Goal: Information Seeking & Learning: Learn about a topic

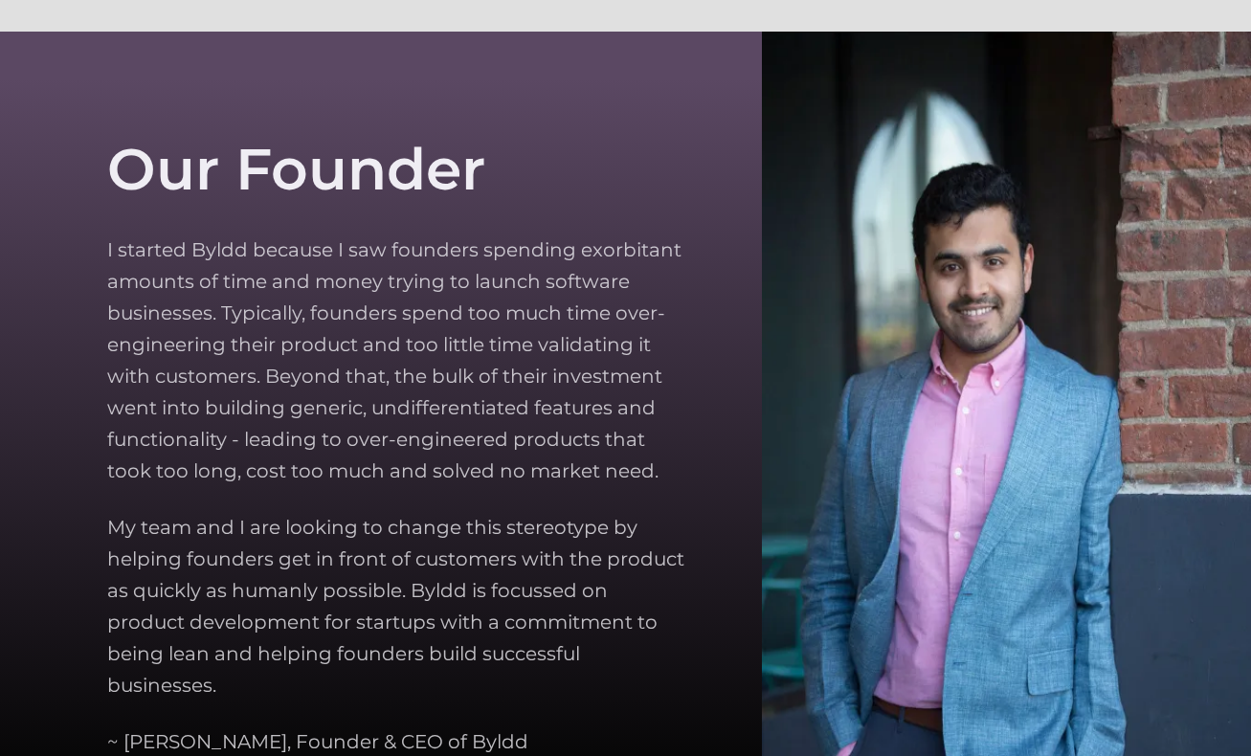
scroll to position [5243, 0]
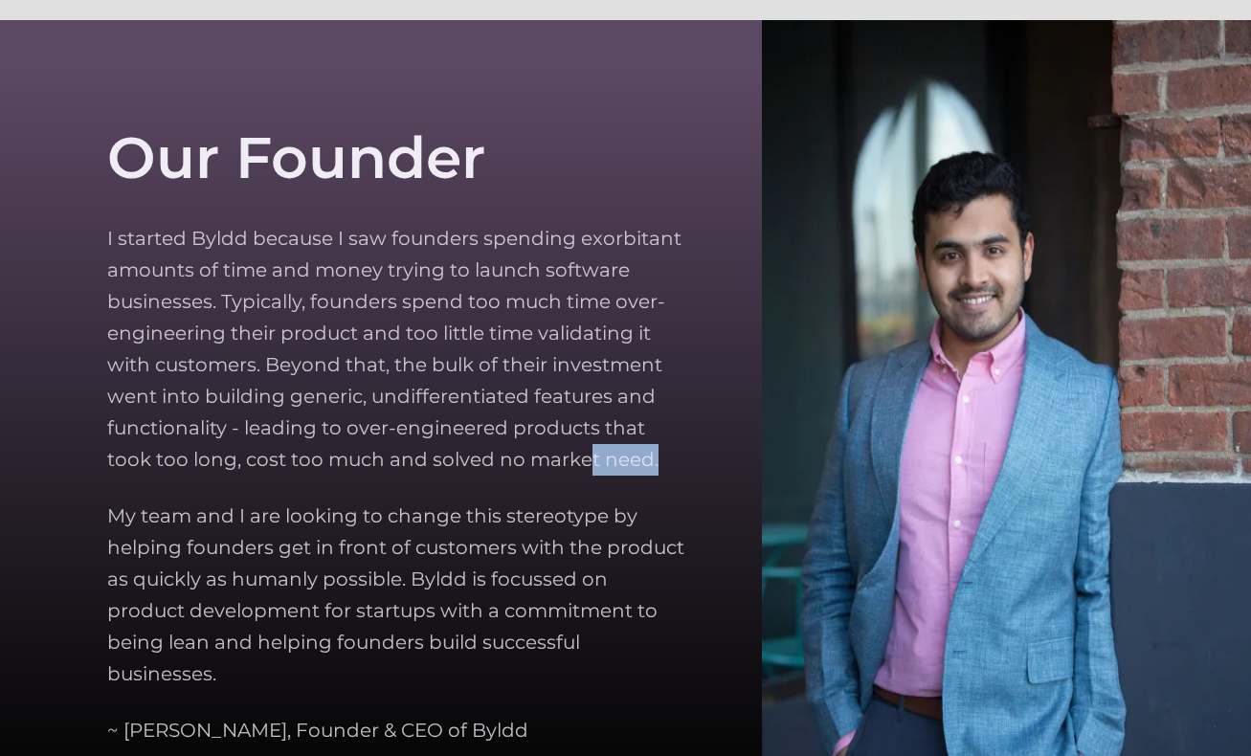
drag, startPoint x: 590, startPoint y: 477, endPoint x: 585, endPoint y: 442, distance: 34.8
click at [585, 446] on div "Our Founder I started Byldd because I saw founders spending exorbitant amounts …" at bounding box center [411, 435] width 609 height 867
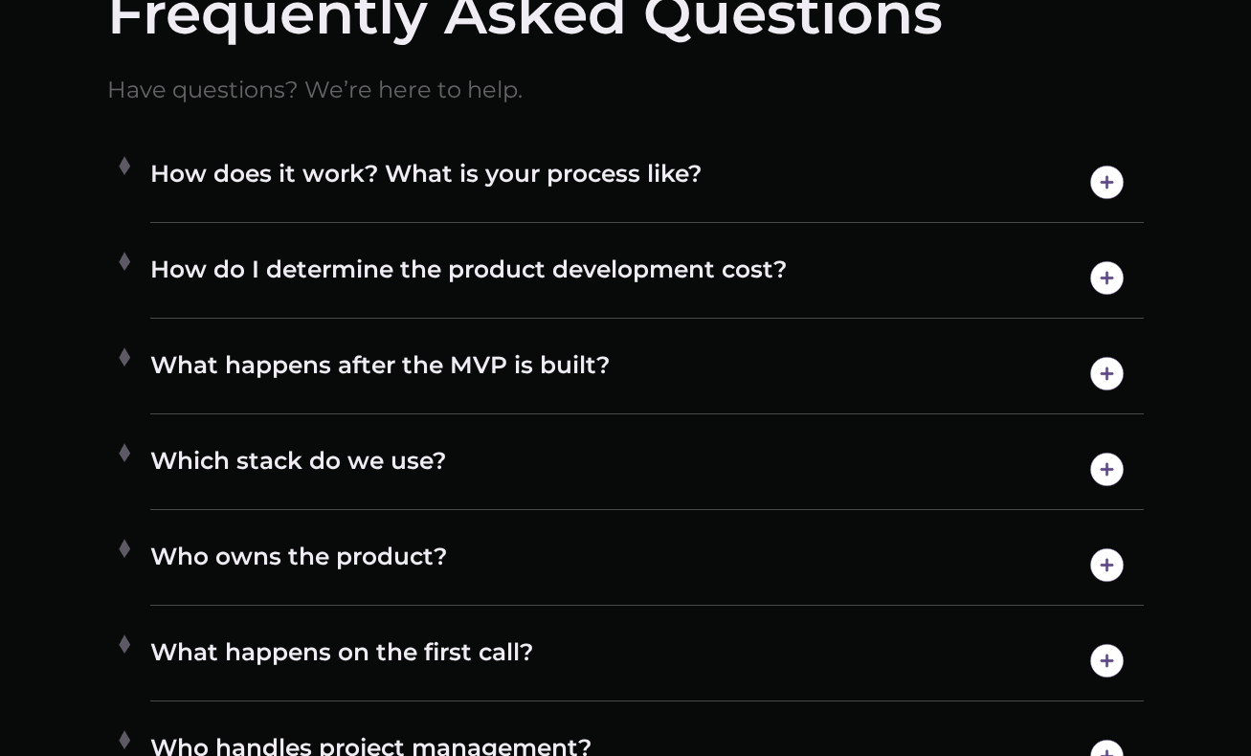
scroll to position [9877, 0]
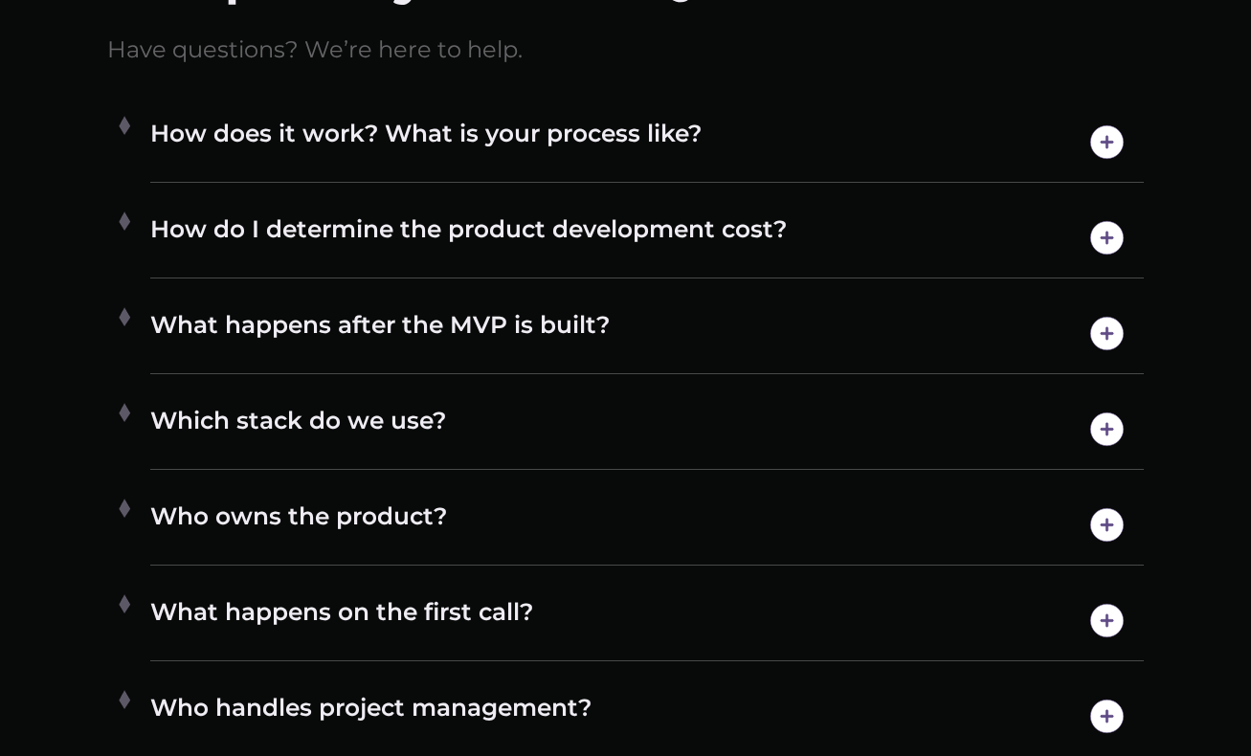
click at [301, 381] on ul "How does it work? What is your process like? We’ll start with a few deep dives …" at bounding box center [625, 478] width 1037 height 766
click at [284, 428] on h4 "Which stack do we use?" at bounding box center [647, 429] width 994 height 49
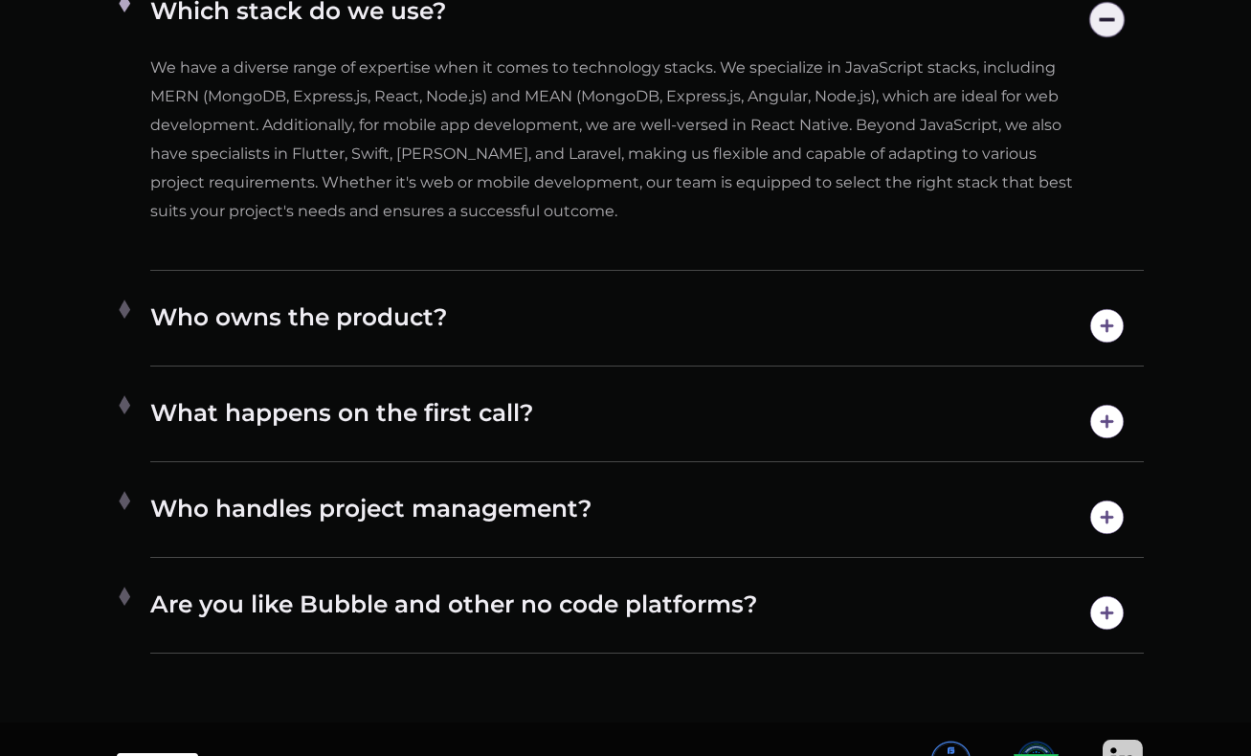
scroll to position [10325, 0]
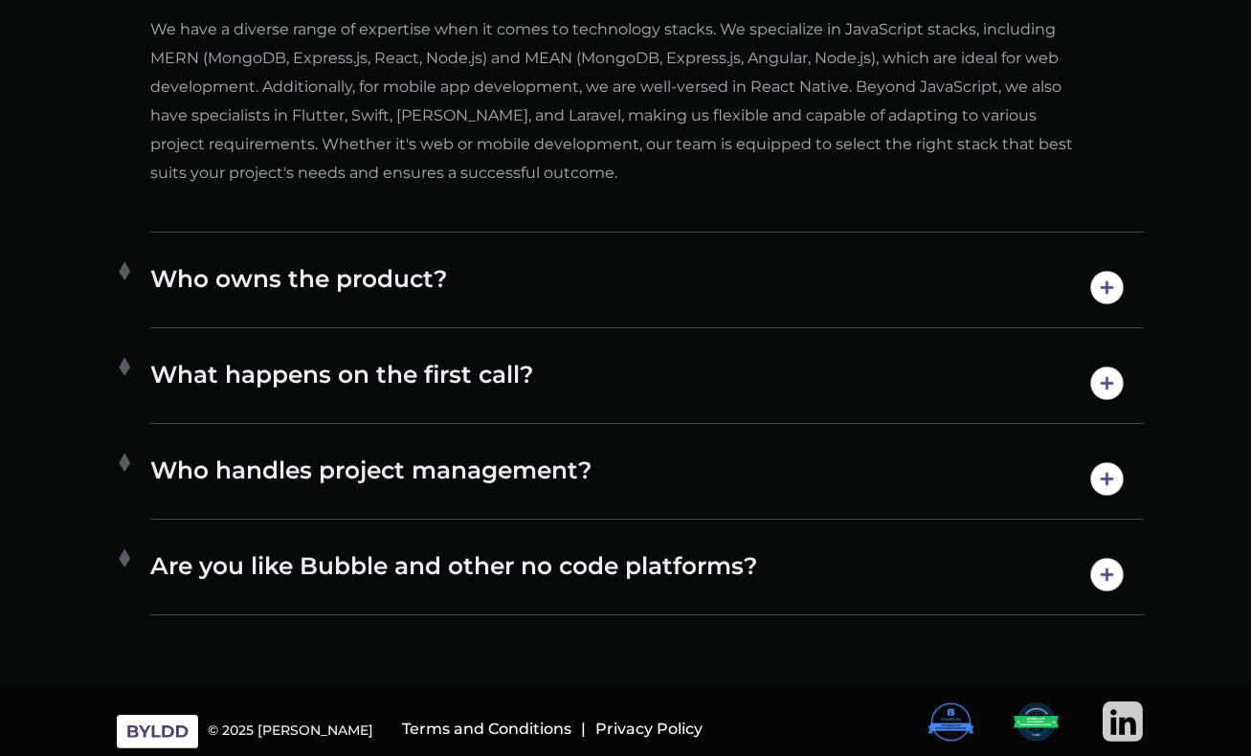
click at [279, 276] on h4 "Who owns the product?" at bounding box center [647, 287] width 994 height 49
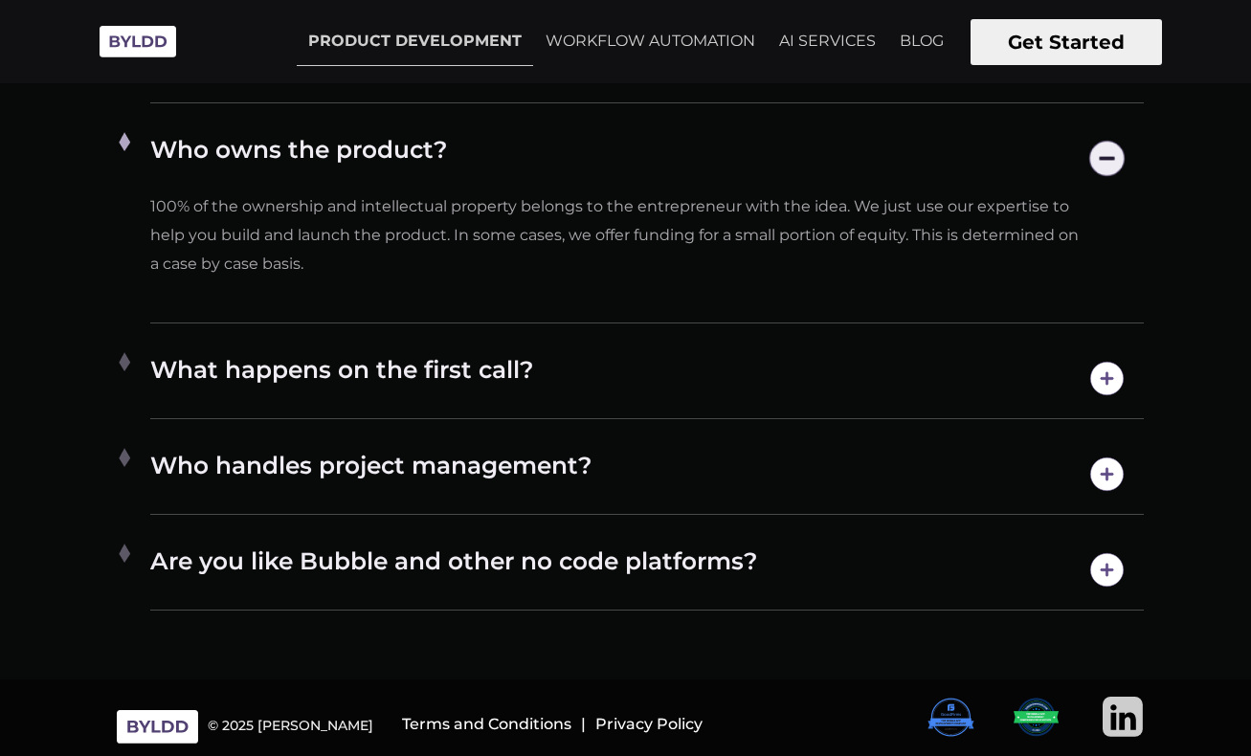
scroll to position [10239, 0]
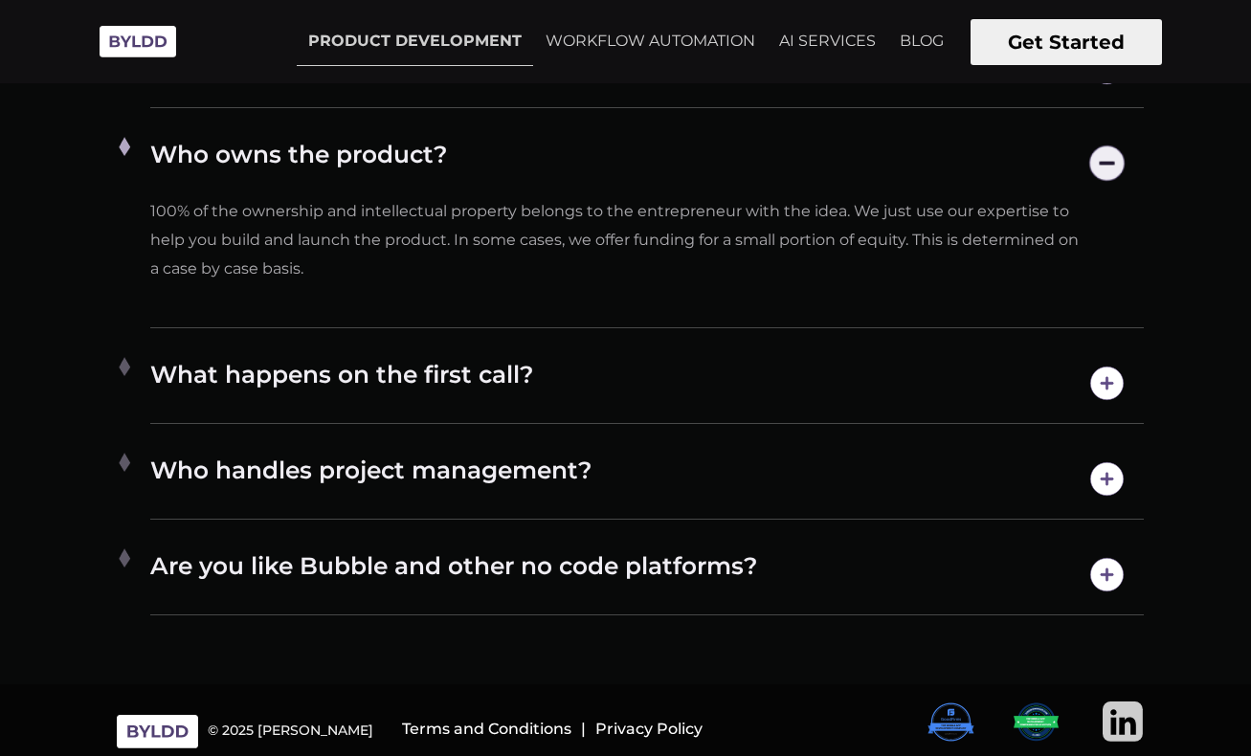
click at [281, 379] on h4 "What happens on the first call?" at bounding box center [647, 383] width 994 height 49
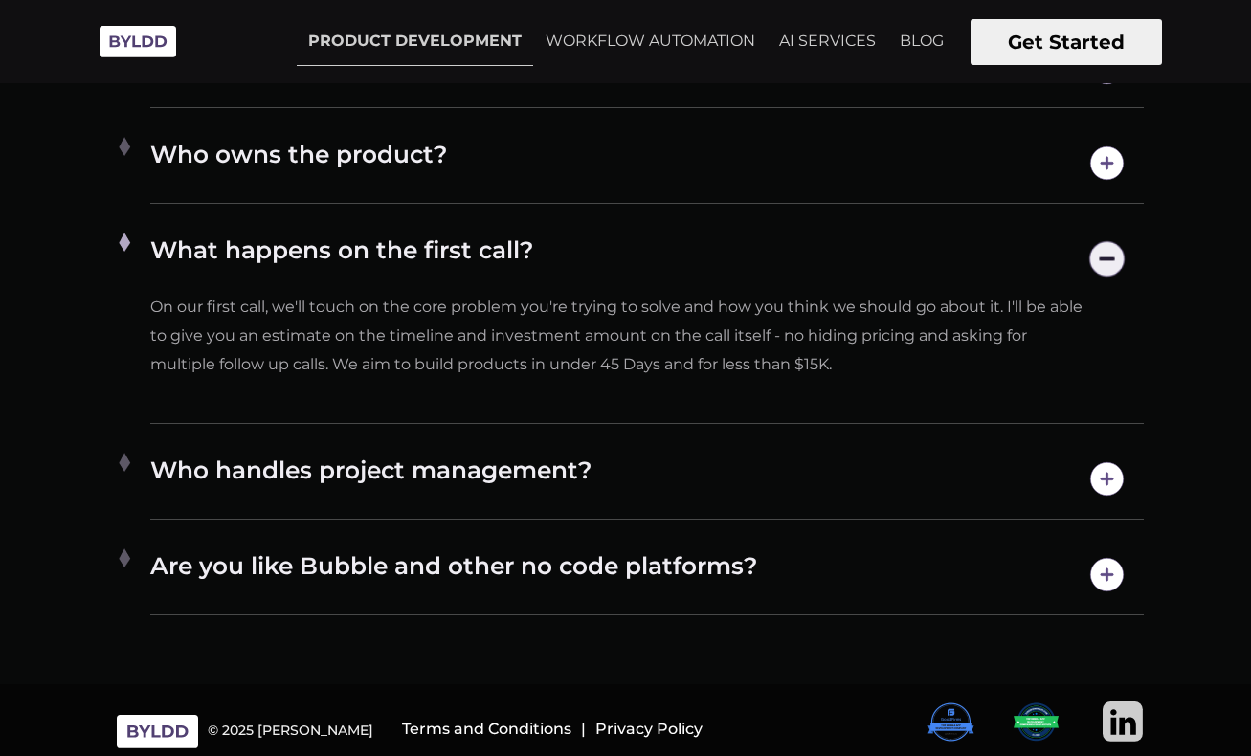
click at [288, 502] on div "Who handles project management? We provide end-to-end product development servi…" at bounding box center [647, 479] width 994 height 80
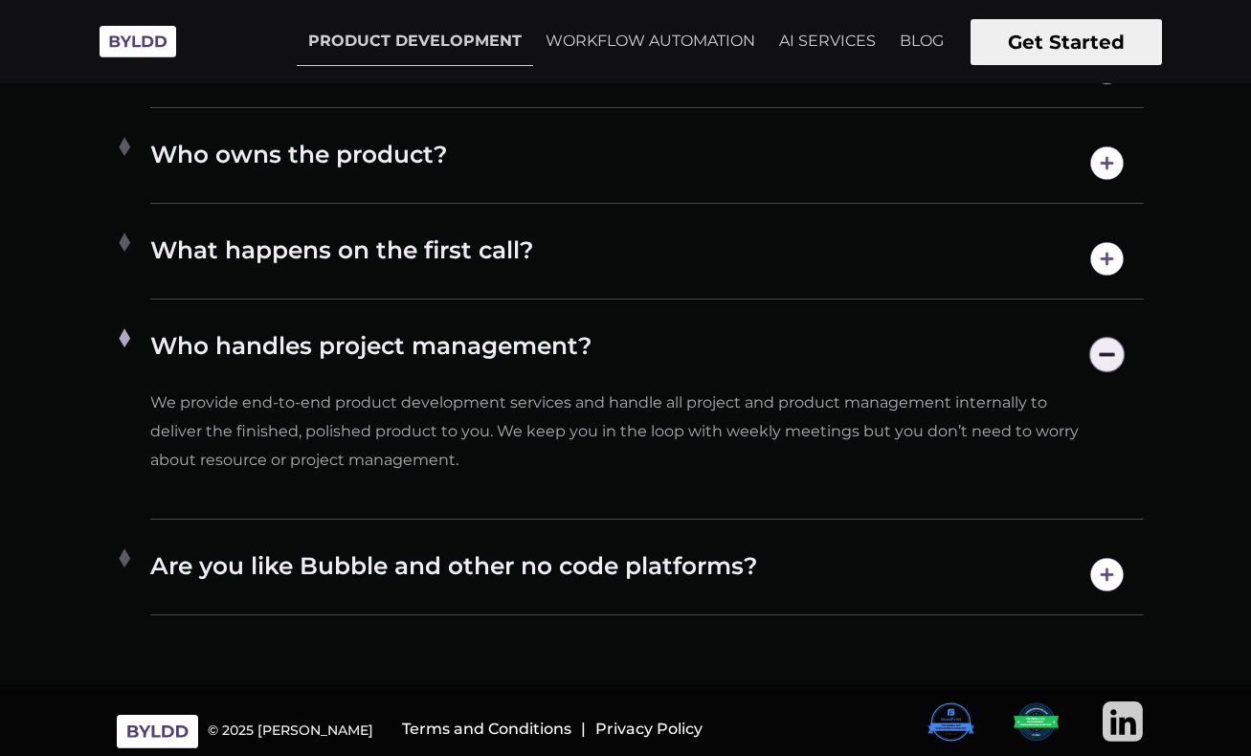
click at [291, 574] on h4 "Are you like Bubble and other no code platforms?" at bounding box center [647, 574] width 994 height 49
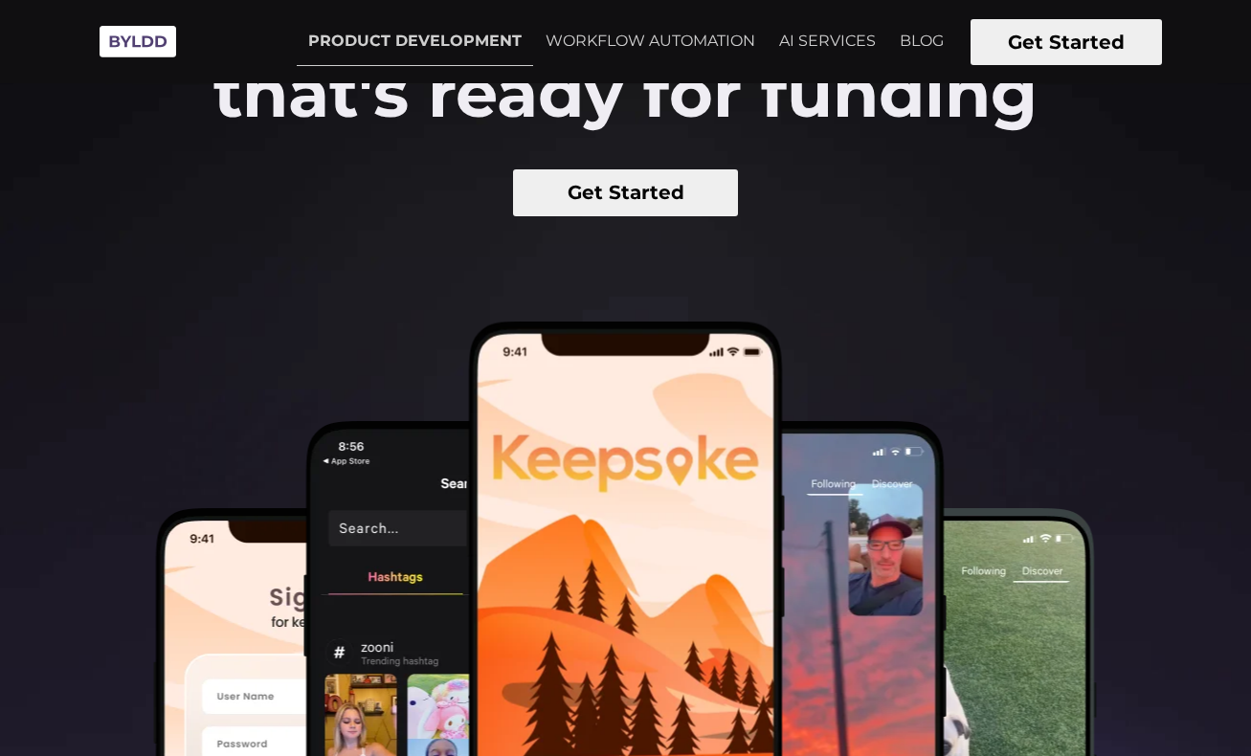
scroll to position [0, 0]
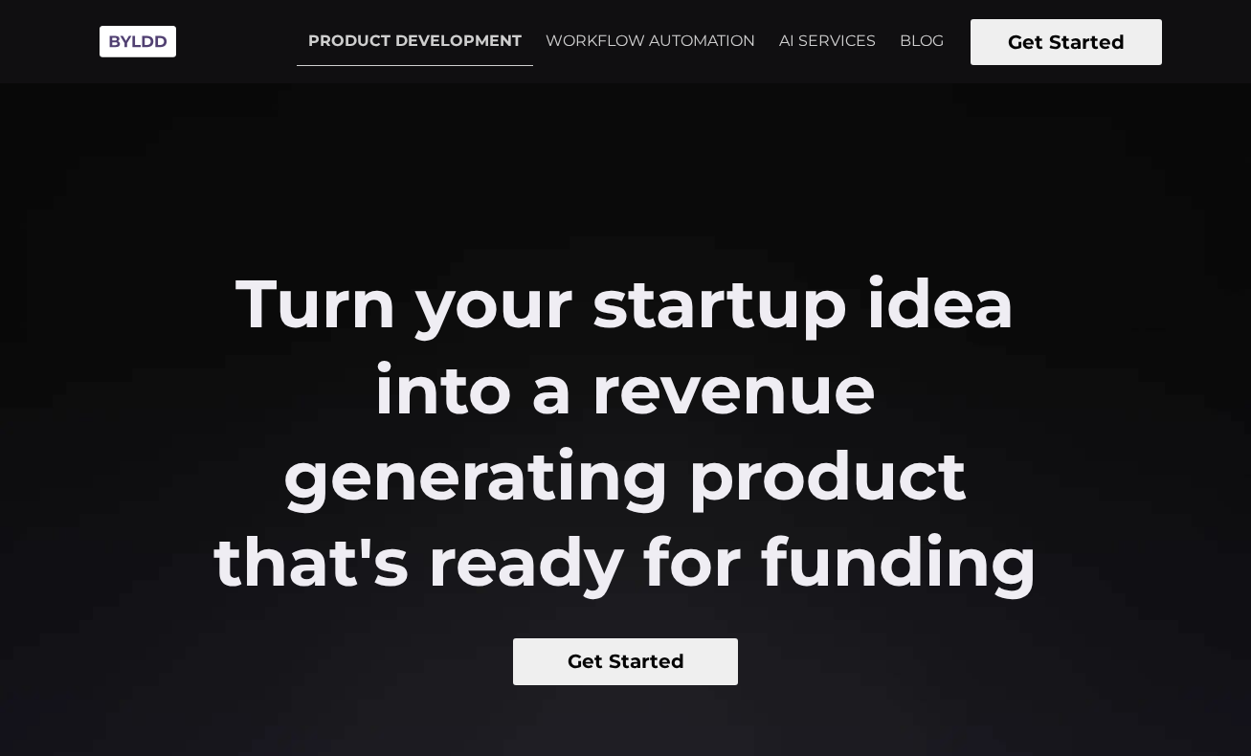
click at [603, 667] on button "Get Started" at bounding box center [625, 661] width 225 height 47
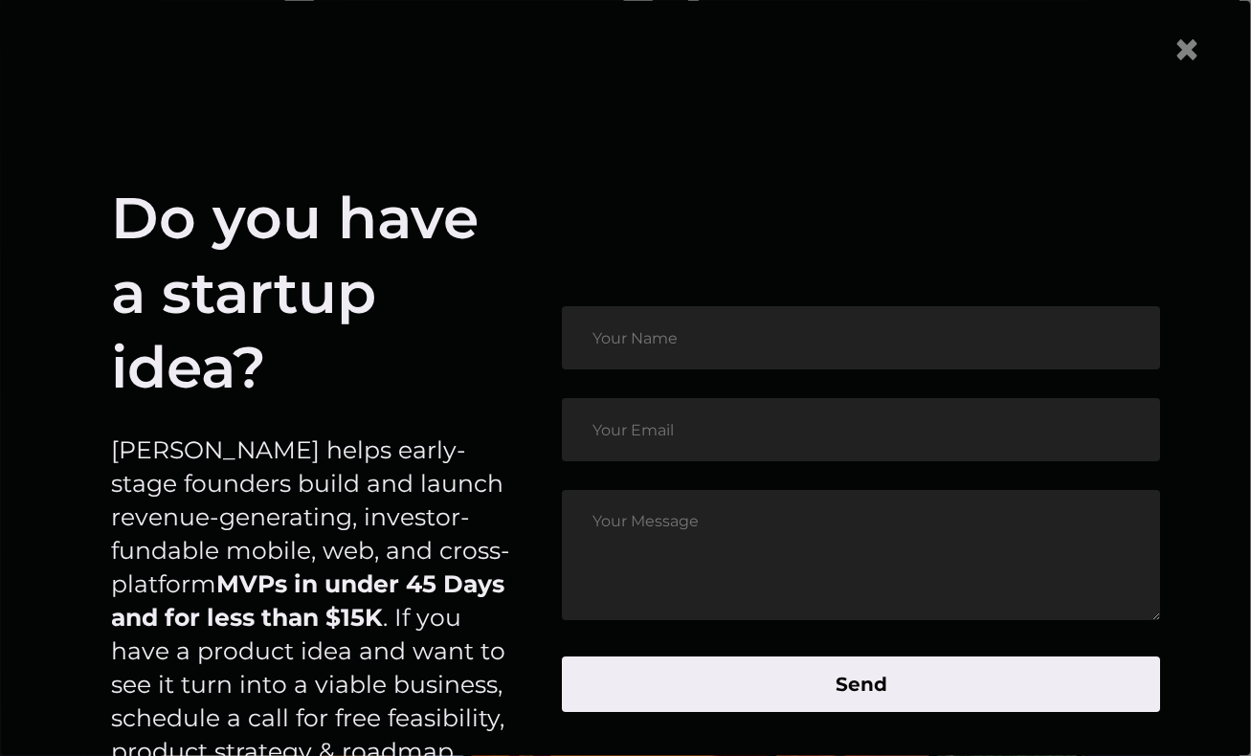
scroll to position [525, 0]
